Goal: Information Seeking & Learning: Learn about a topic

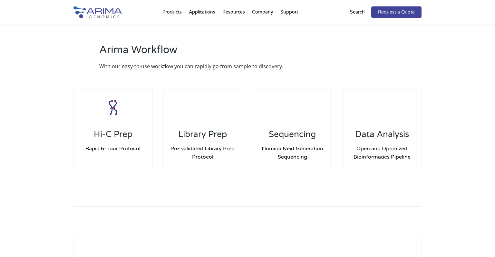
scroll to position [877, 0]
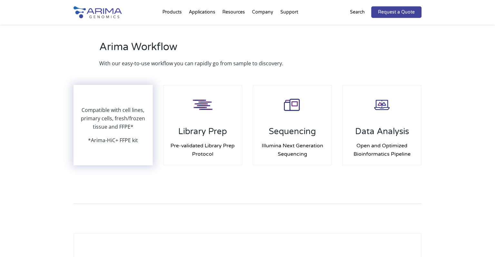
click at [102, 138] on p "*Arima-HiC+ FFPE kit" at bounding box center [113, 140] width 50 height 8
click at [107, 112] on p "Compatible with cell lines, primary cells, fresh/frozen tissue and FFPE*" at bounding box center [113, 121] width 78 height 30
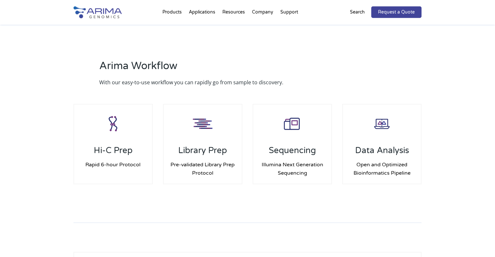
scroll to position [804, 0]
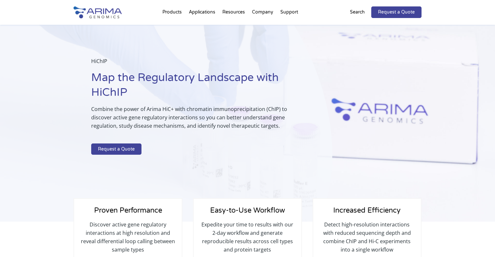
click at [362, 12] on p "Search" at bounding box center [357, 12] width 15 height 8
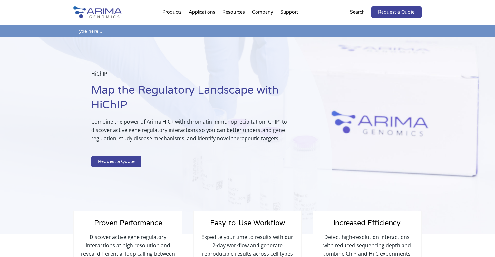
click at [358, 12] on p "Search" at bounding box center [357, 12] width 15 height 8
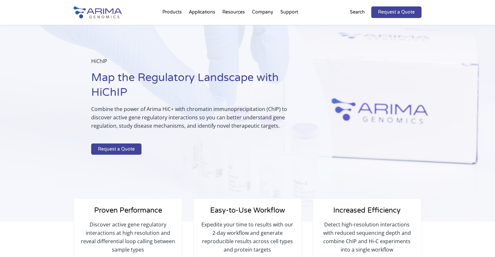
click at [358, 12] on p "Search" at bounding box center [357, 12] width 15 height 8
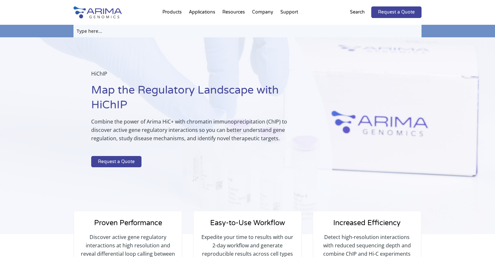
click at [91, 33] on input "text" at bounding box center [247, 31] width 348 height 13
type input "HiC protocol"
click input "Search" at bounding box center [0, 0] width 0 height 0
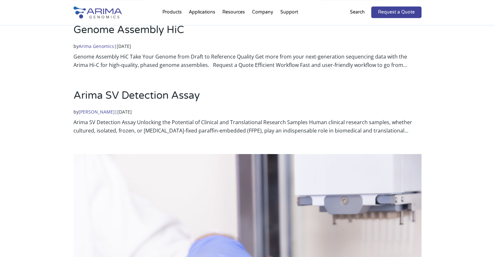
scroll to position [214, 0]
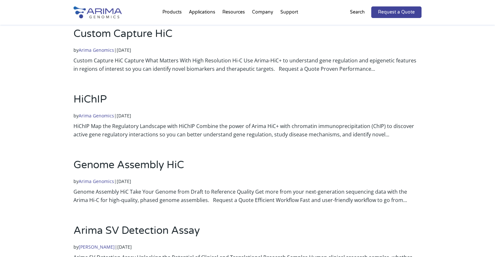
click at [112, 117] on link "Arima Genomics" at bounding box center [96, 116] width 35 height 6
